Goal: Complete application form

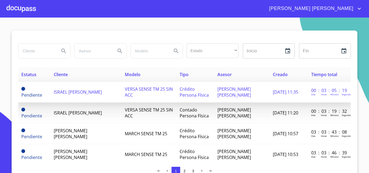
click at [78, 99] on td "ISRAEL [PERSON_NAME]" at bounding box center [86, 92] width 71 height 21
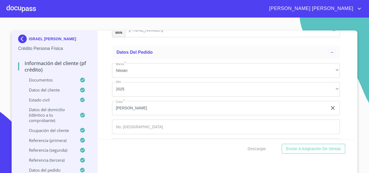
scroll to position [3139, 0]
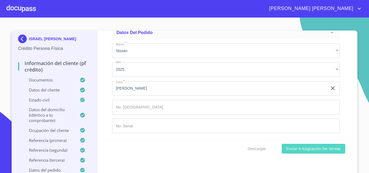
click at [311, 150] on span "Enviar a Asignación de Ventas" at bounding box center [313, 149] width 55 height 7
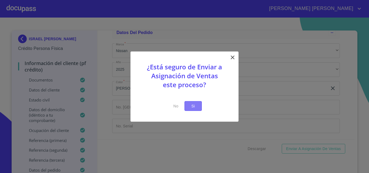
click at [195, 109] on span "Si" at bounding box center [193, 106] width 9 height 7
click at [191, 107] on span "Si" at bounding box center [193, 106] width 9 height 7
